Goal: Task Accomplishment & Management: Complete application form

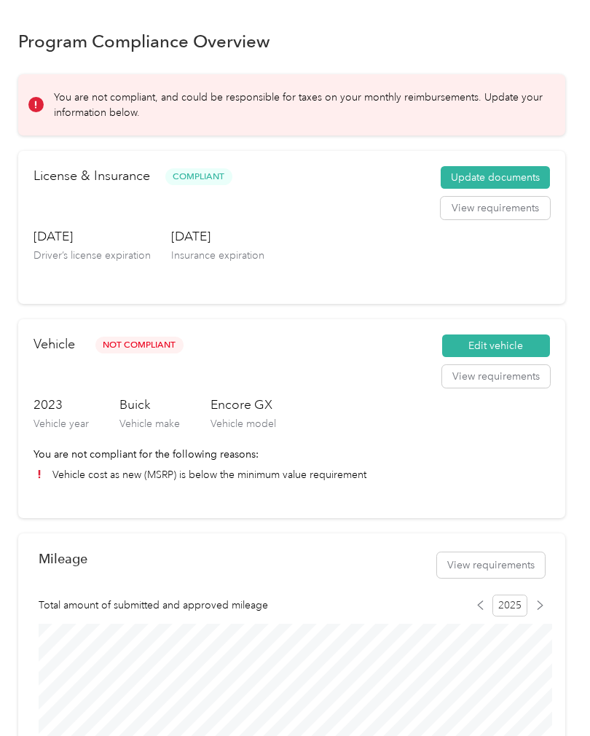
click at [140, 386] on div "Not Compliant" at bounding box center [139, 364] width 88 height 61
click at [141, 336] on span "Not Compliant" at bounding box center [139, 344] width 88 height 17
click at [135, 436] on div "Buick Vehicle make" at bounding box center [149, 420] width 60 height 51
click at [531, 342] on button "Edit vehicle" at bounding box center [496, 345] width 108 height 23
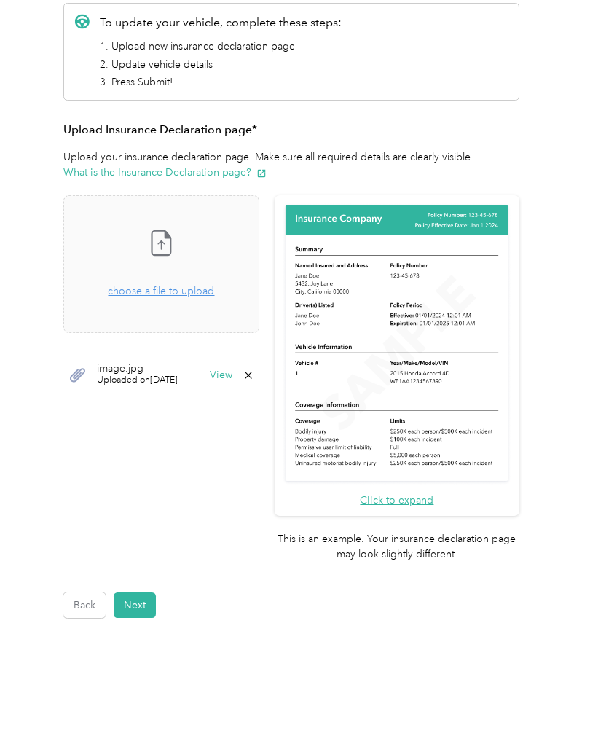
scroll to position [189, 0]
click at [133, 593] on button "Next" at bounding box center [135, 605] width 42 height 25
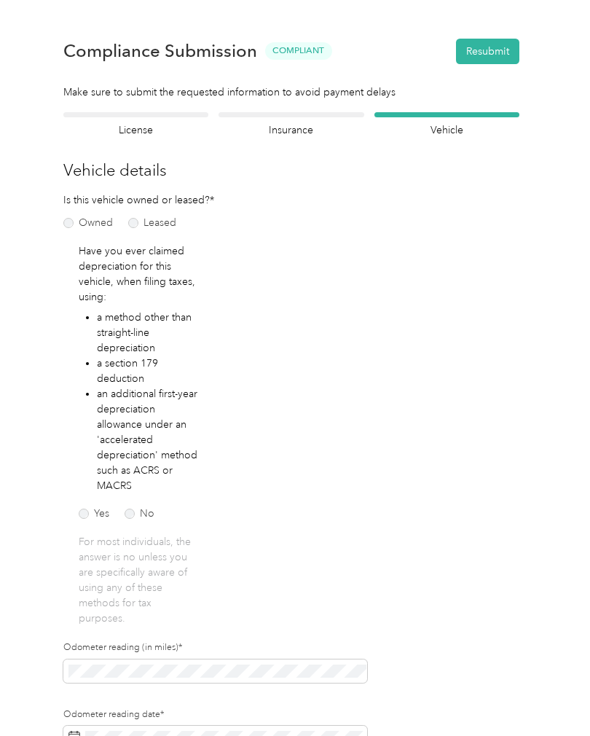
click at [503, 47] on button "Resubmit" at bounding box center [487, 51] width 63 height 25
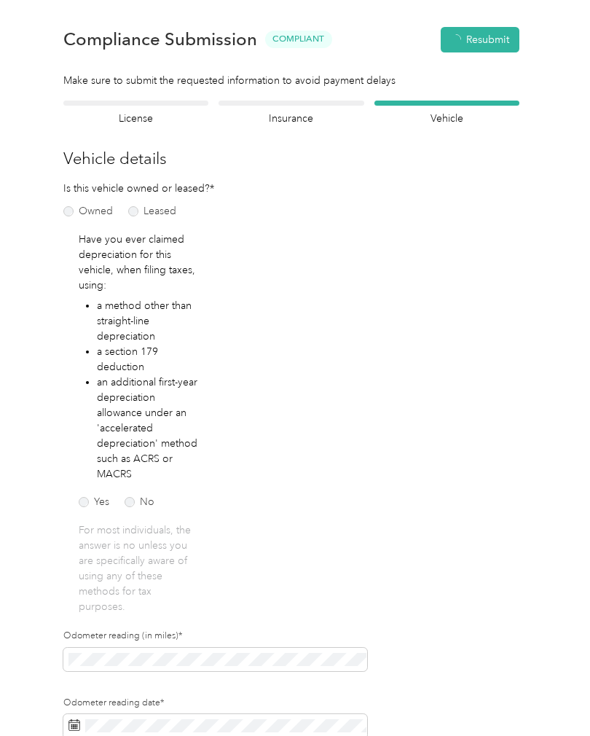
scroll to position [18, 0]
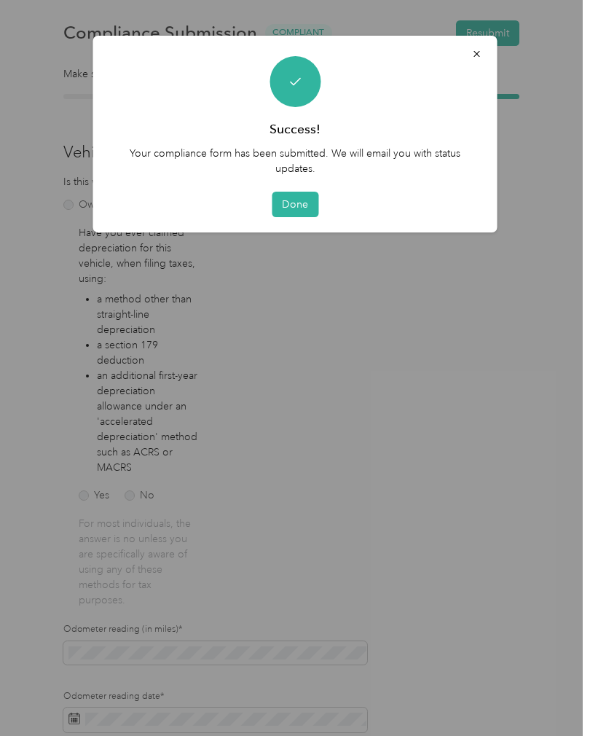
click at [298, 205] on button "Done" at bounding box center [295, 204] width 47 height 25
